Goal: Check status: Check status

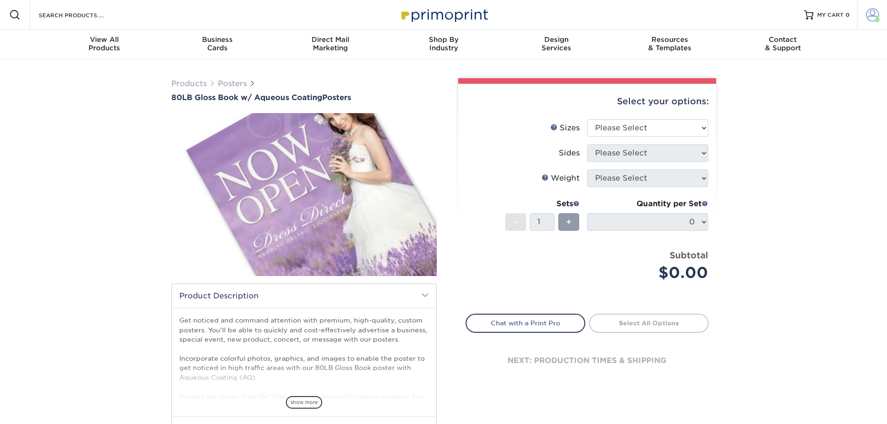
click at [875, 18] on span at bounding box center [872, 14] width 13 height 13
click at [789, 105] on link "Order History" at bounding box center [817, 111] width 117 height 13
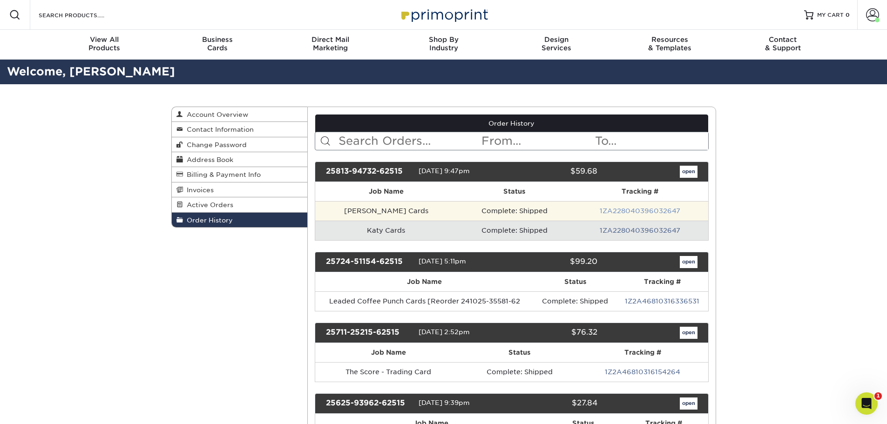
click at [641, 210] on link "1ZA228040396032647" at bounding box center [640, 210] width 81 height 7
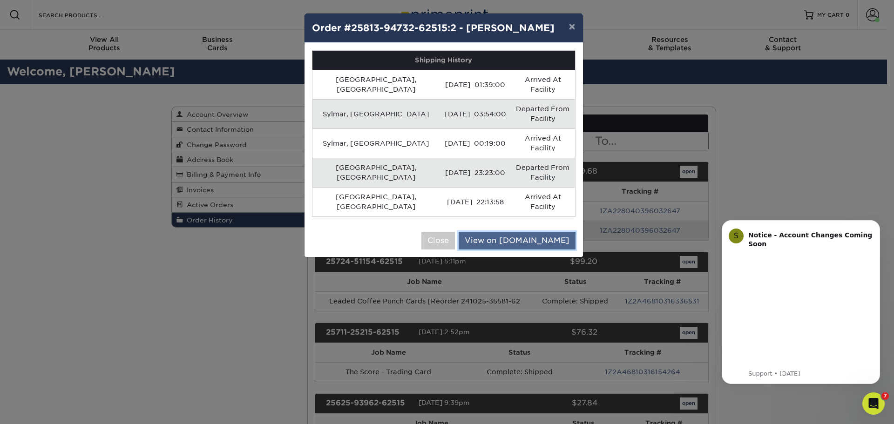
click at [523, 232] on link "View on [DOMAIN_NAME]" at bounding box center [517, 241] width 117 height 18
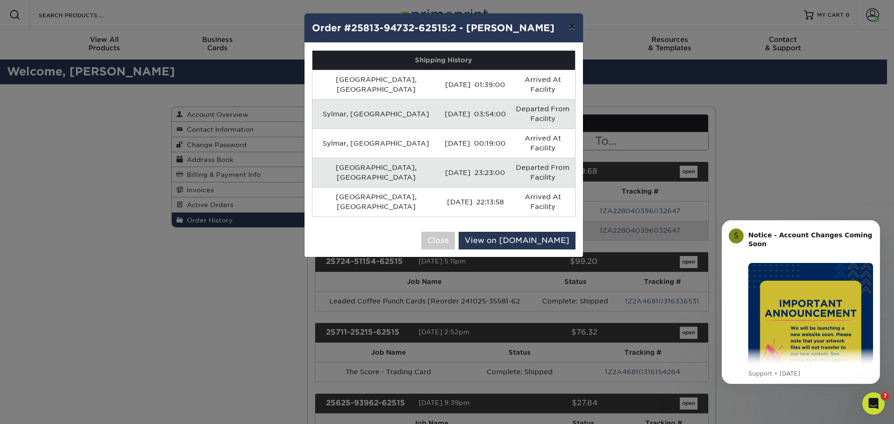
click at [571, 22] on button "×" at bounding box center [571, 27] width 21 height 26
